Goal: Find specific fact: Find specific fact

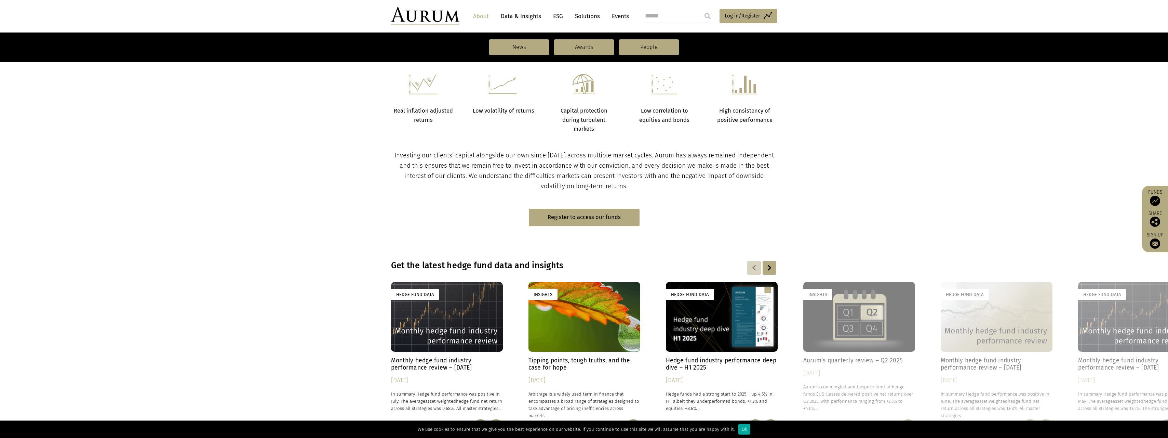
scroll to position [342, 0]
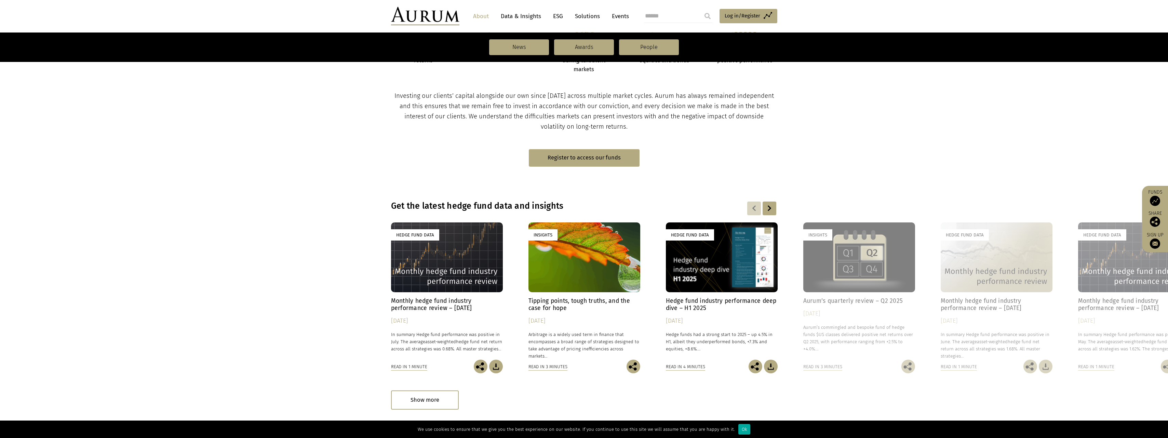
click at [671, 15] on input "search" at bounding box center [678, 16] width 68 height 14
type input "********"
click at [701, 9] on input "submit" at bounding box center [708, 16] width 14 height 14
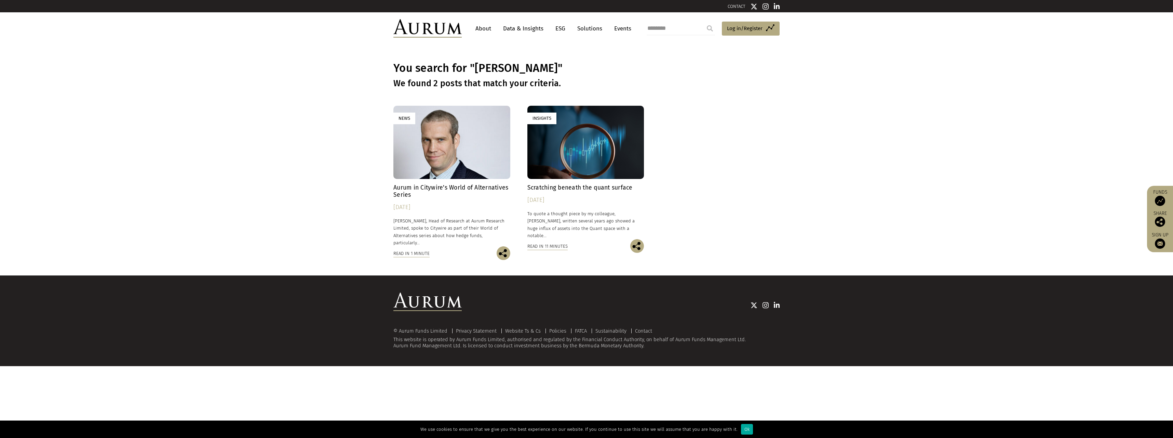
click at [463, 172] on div "News" at bounding box center [451, 142] width 117 height 73
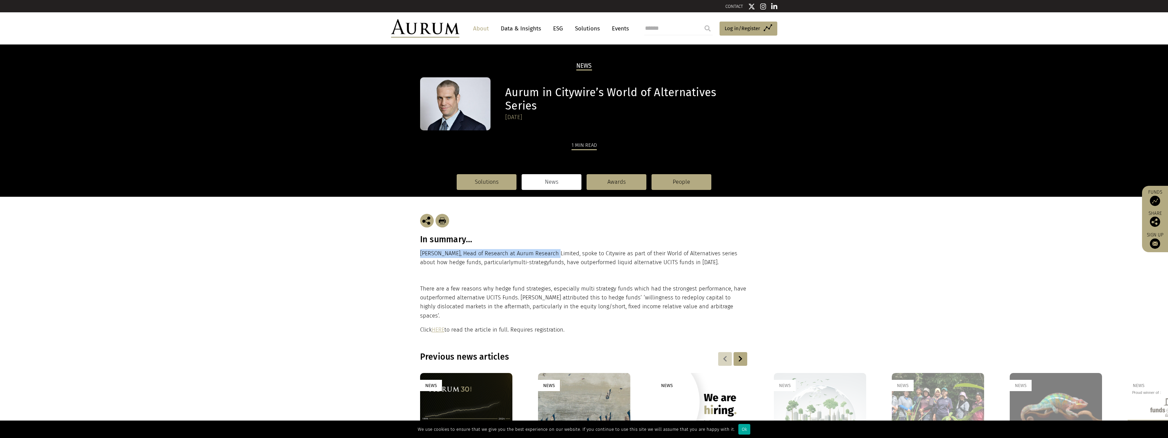
drag, startPoint x: 418, startPoint y: 253, endPoint x: 553, endPoint y: 256, distance: 135.4
click at [553, 256] on div "In summary… [PERSON_NAME], Head of Research at Aurum Research Limited, spoke to…" at bounding box center [584, 240] width 342 height 87
drag, startPoint x: 553, startPoint y: 256, endPoint x: 553, endPoint y: 271, distance: 15.4
click at [553, 277] on div "In summary… [PERSON_NAME], Head of Research at Aurum Research Limited, spoke to…" at bounding box center [584, 240] width 328 height 87
drag, startPoint x: 549, startPoint y: 252, endPoint x: 459, endPoint y: 253, distance: 90.2
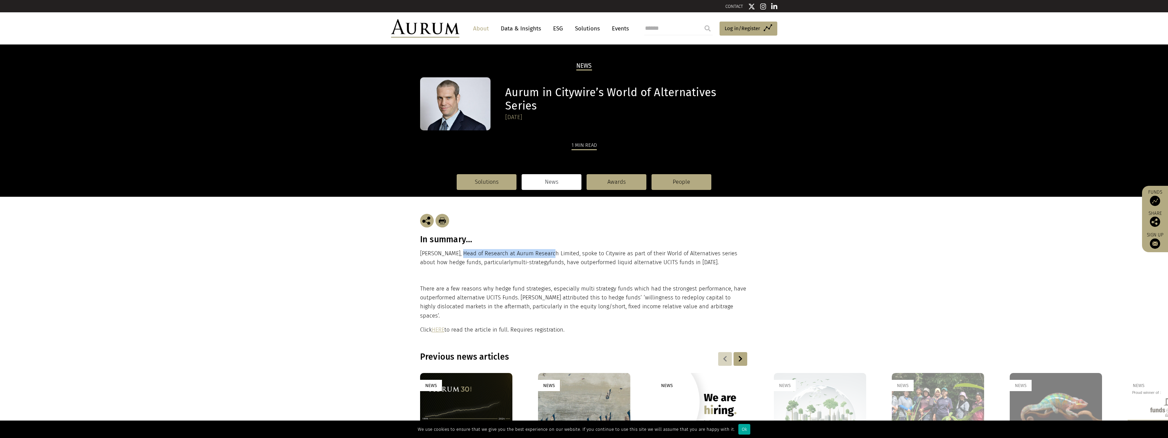
click at [459, 253] on p "[PERSON_NAME], Head of Research at Aurum Research Limited, spoke to Citywire as…" at bounding box center [584, 258] width 328 height 18
